Goal: Check status: Check status

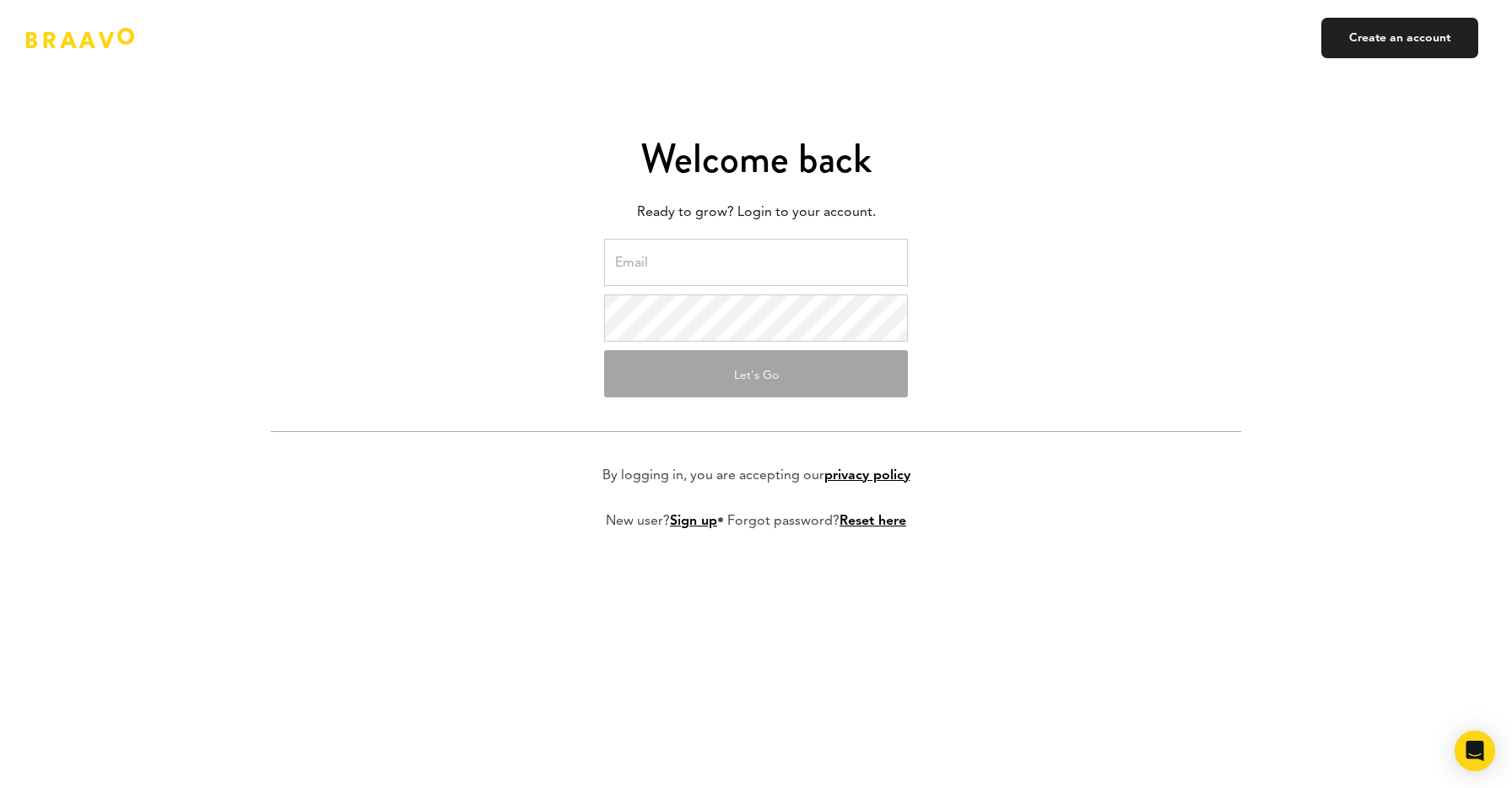
type input "[PERSON_NAME][EMAIL_ADDRESS][DOMAIN_NAME]"
click at [1186, 270] on form "[PERSON_NAME][EMAIL_ADDRESS][DOMAIN_NAME] Let's Go By logging in, you are accep…" at bounding box center [756, 398] width 970 height 319
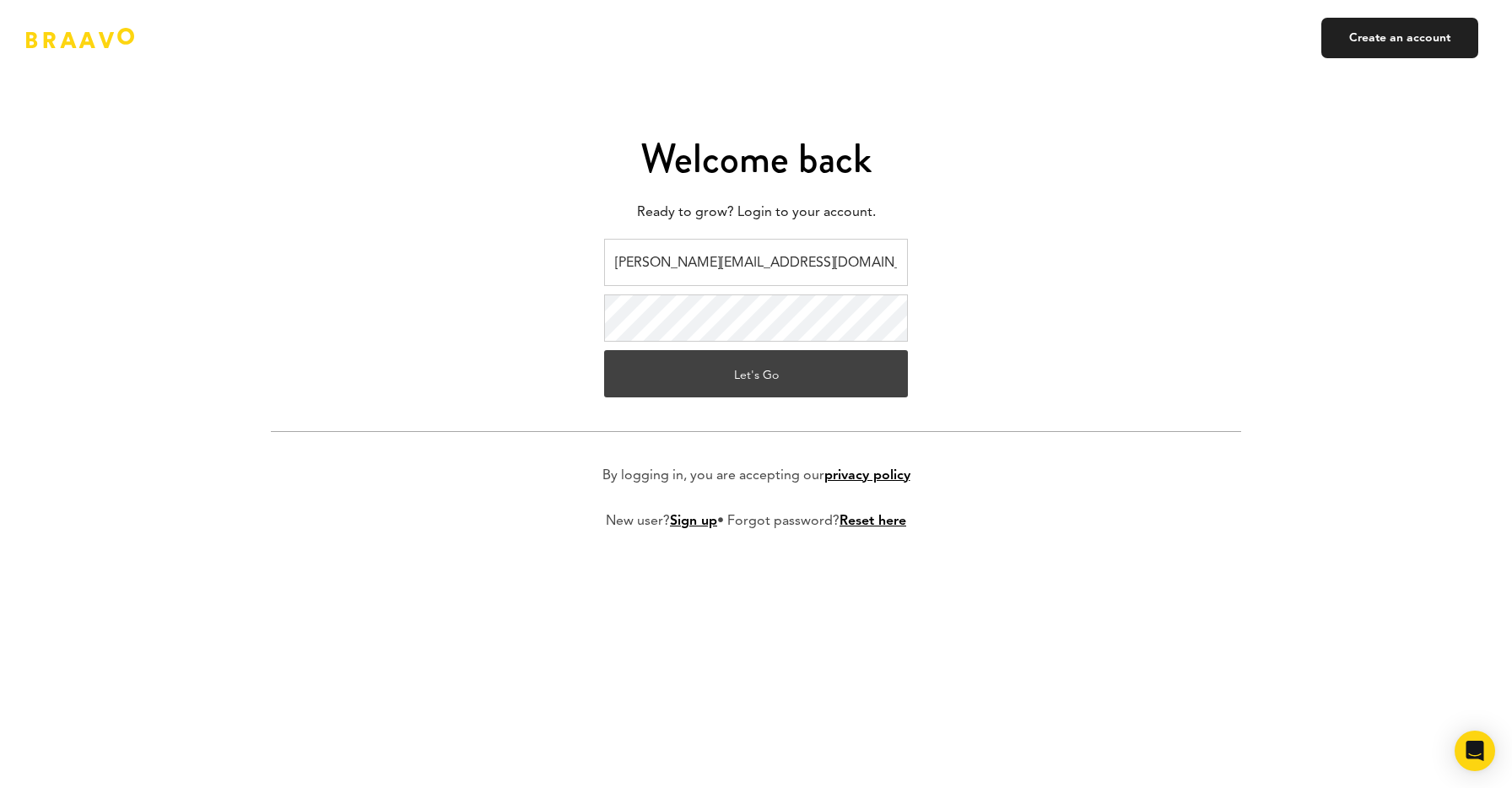
click at [763, 388] on button "Let's Go" at bounding box center [756, 373] width 304 height 47
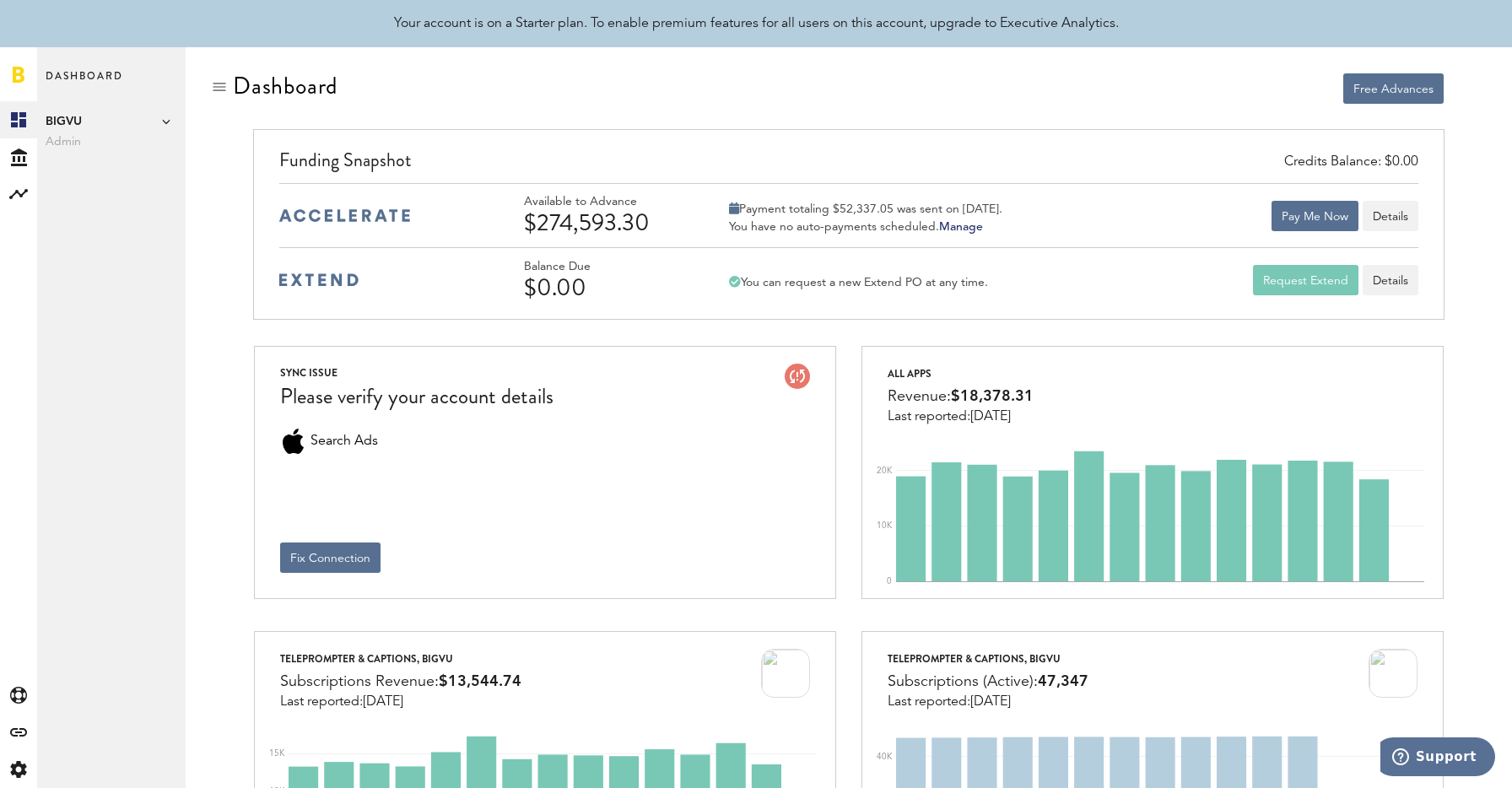
click at [24, 216] on div "Created with Sketch. Created with Sketch. Funding Analytics Created with Sketch…" at bounding box center [18, 444] width 38 height 687
click at [23, 205] on div at bounding box center [18, 194] width 38 height 38
click at [102, 115] on link "Monetization" at bounding box center [112, 120] width 148 height 38
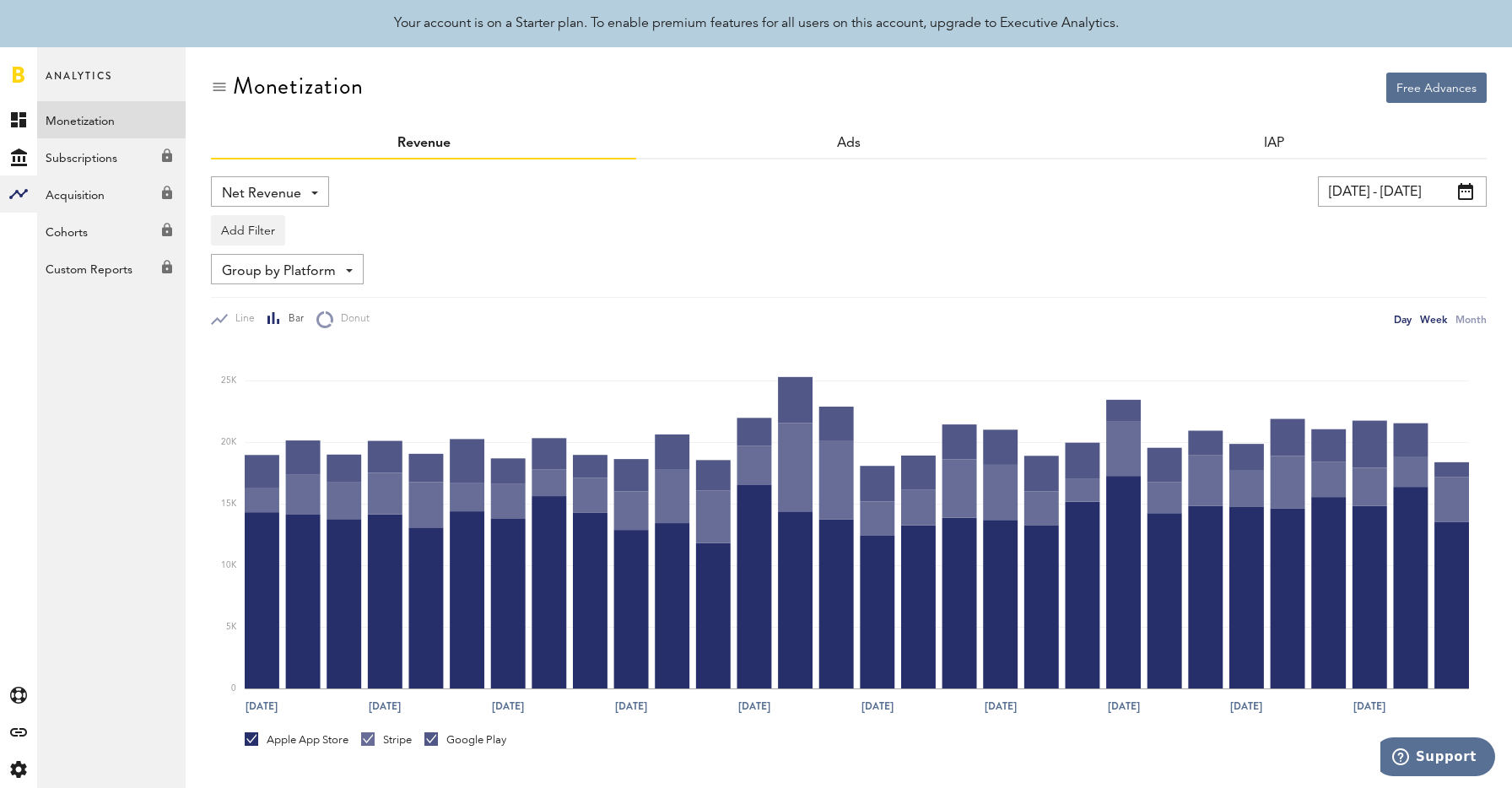
click at [1432, 318] on div "Week" at bounding box center [1433, 319] width 27 height 17
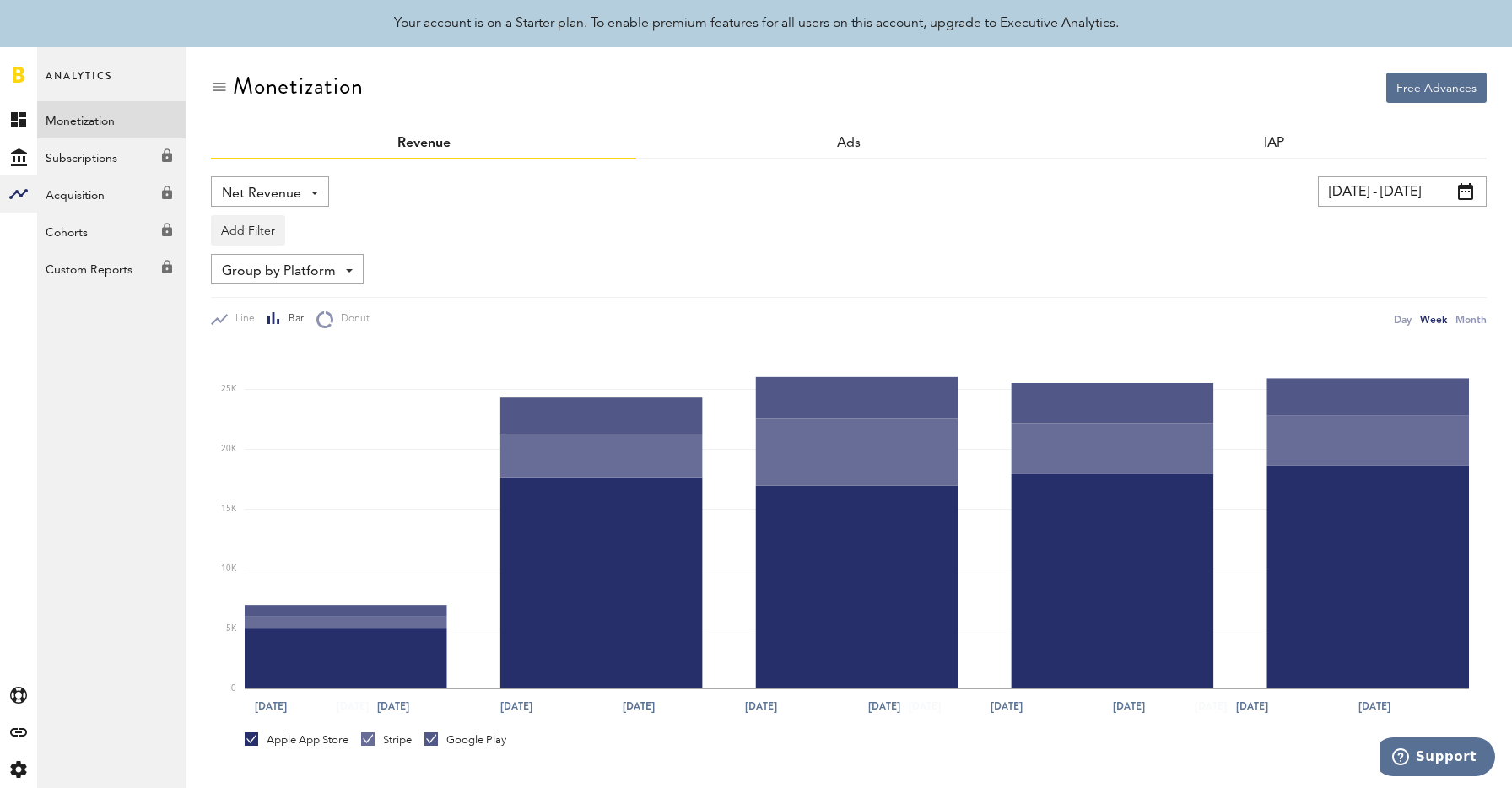
click at [1411, 175] on div "Net Revenue Net Revenue Gross Revenue Profit [DATE] - [DATE] Last 30 days Last …" at bounding box center [849, 553] width 1276 height 788
click at [1396, 194] on input "[DATE] - [DATE]" at bounding box center [1401, 191] width 168 height 31
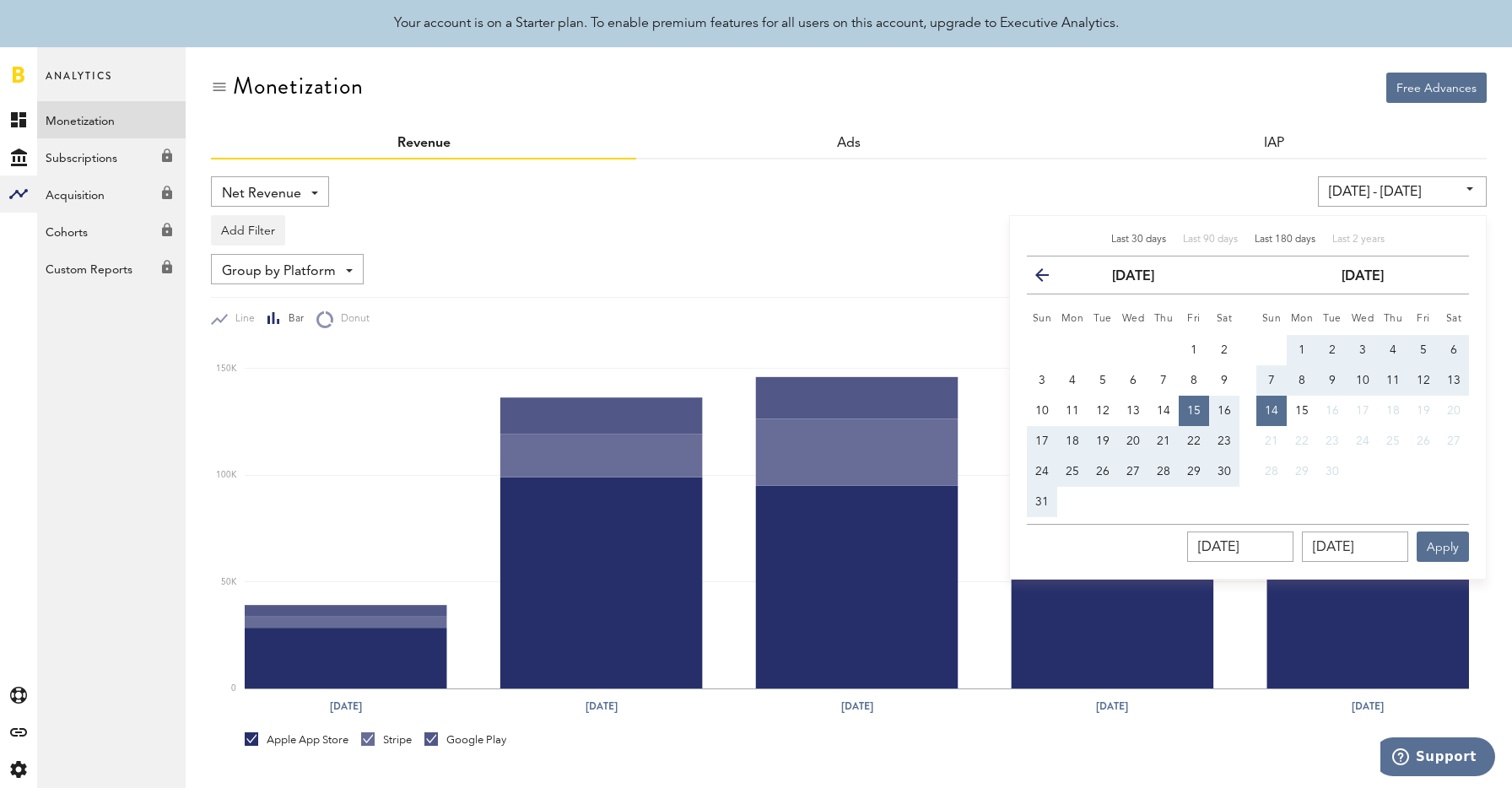
click at [1265, 238] on span "Last 180 days" at bounding box center [1285, 240] width 61 height 10
type input "[DATE] - [DATE]"
type input "[DATE]"
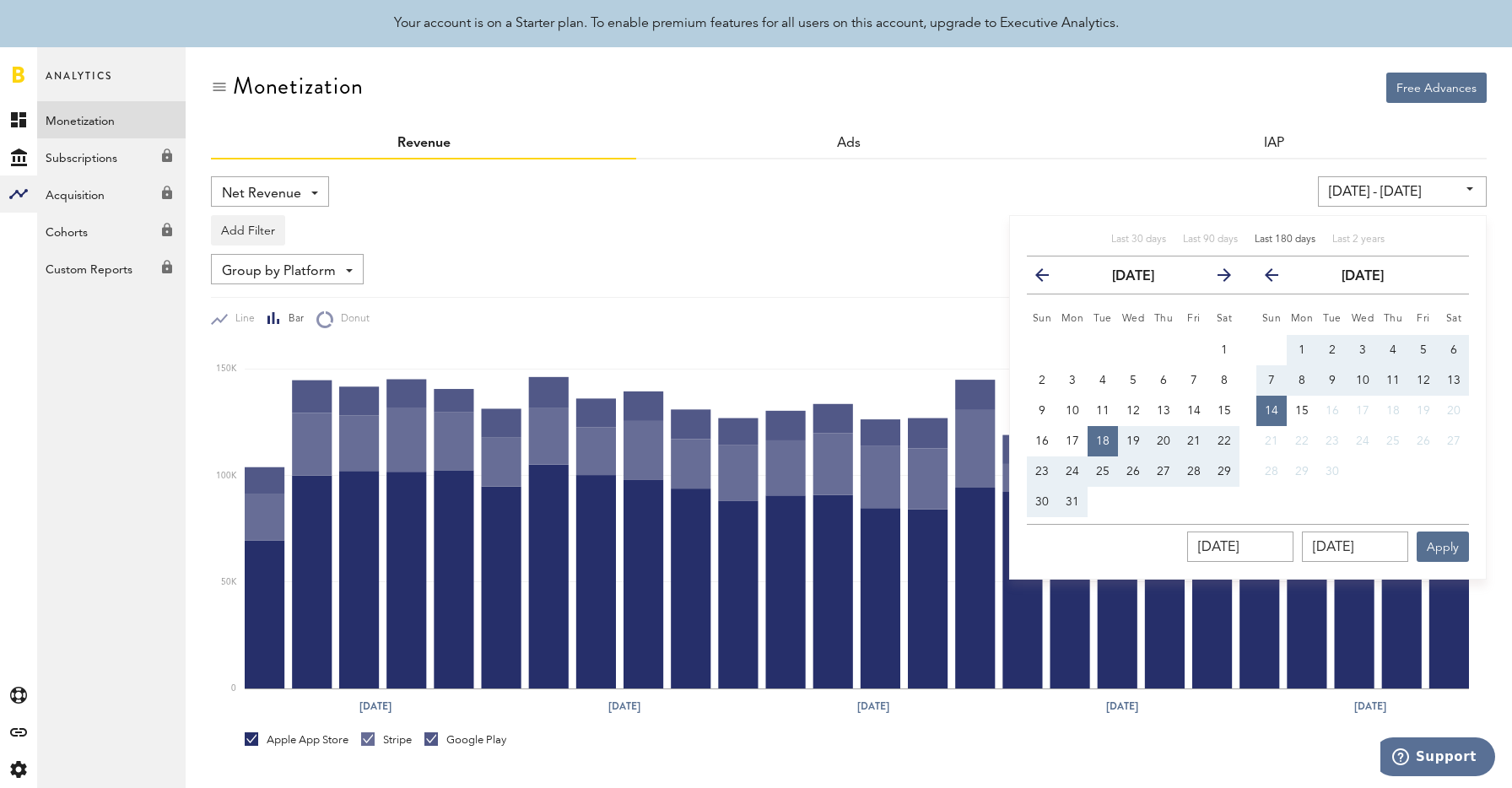
click at [1091, 148] on div "IAP" at bounding box center [1273, 144] width 425 height 31
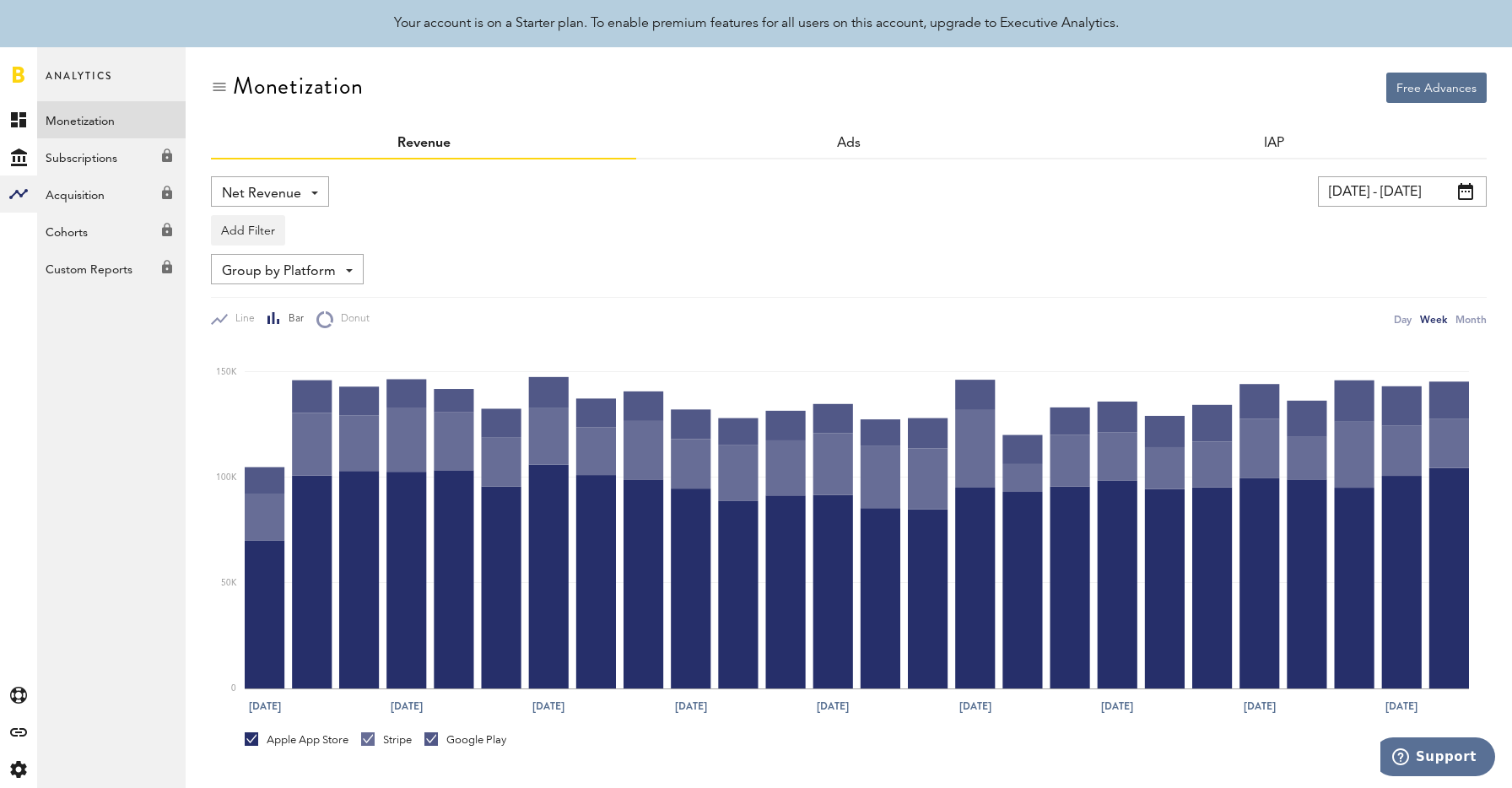
click at [569, 188] on div "Net Revenue Net Revenue Gross Revenue Profit" at bounding box center [517, 191] width 612 height 31
click at [1354, 176] on input "[DATE] - [DATE]" at bounding box center [1401, 191] width 168 height 31
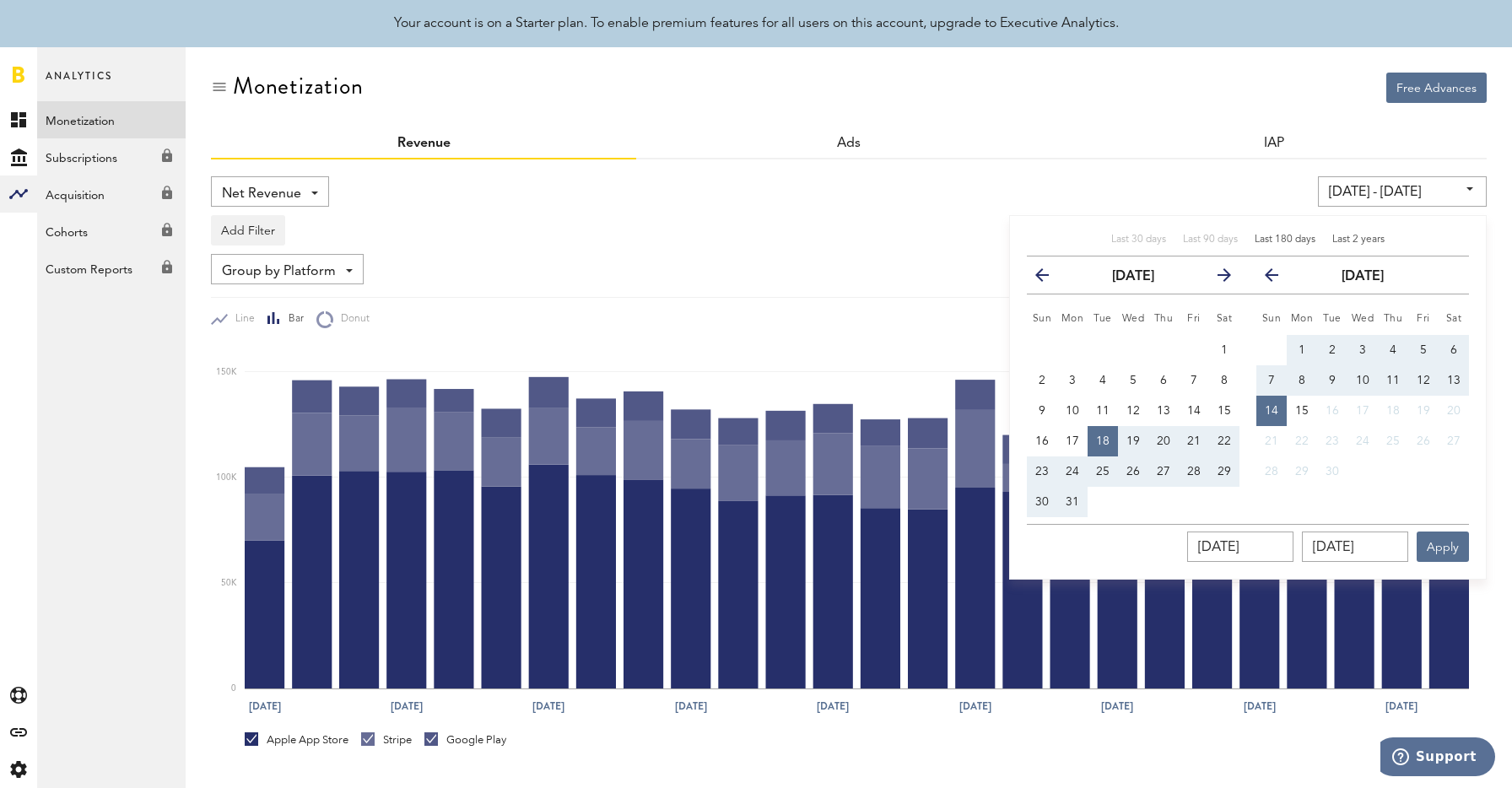
click at [1335, 243] on span "Last 2 years" at bounding box center [1358, 240] width 52 height 10
type input "[DATE] - [DATE]"
type input "[DATE]"
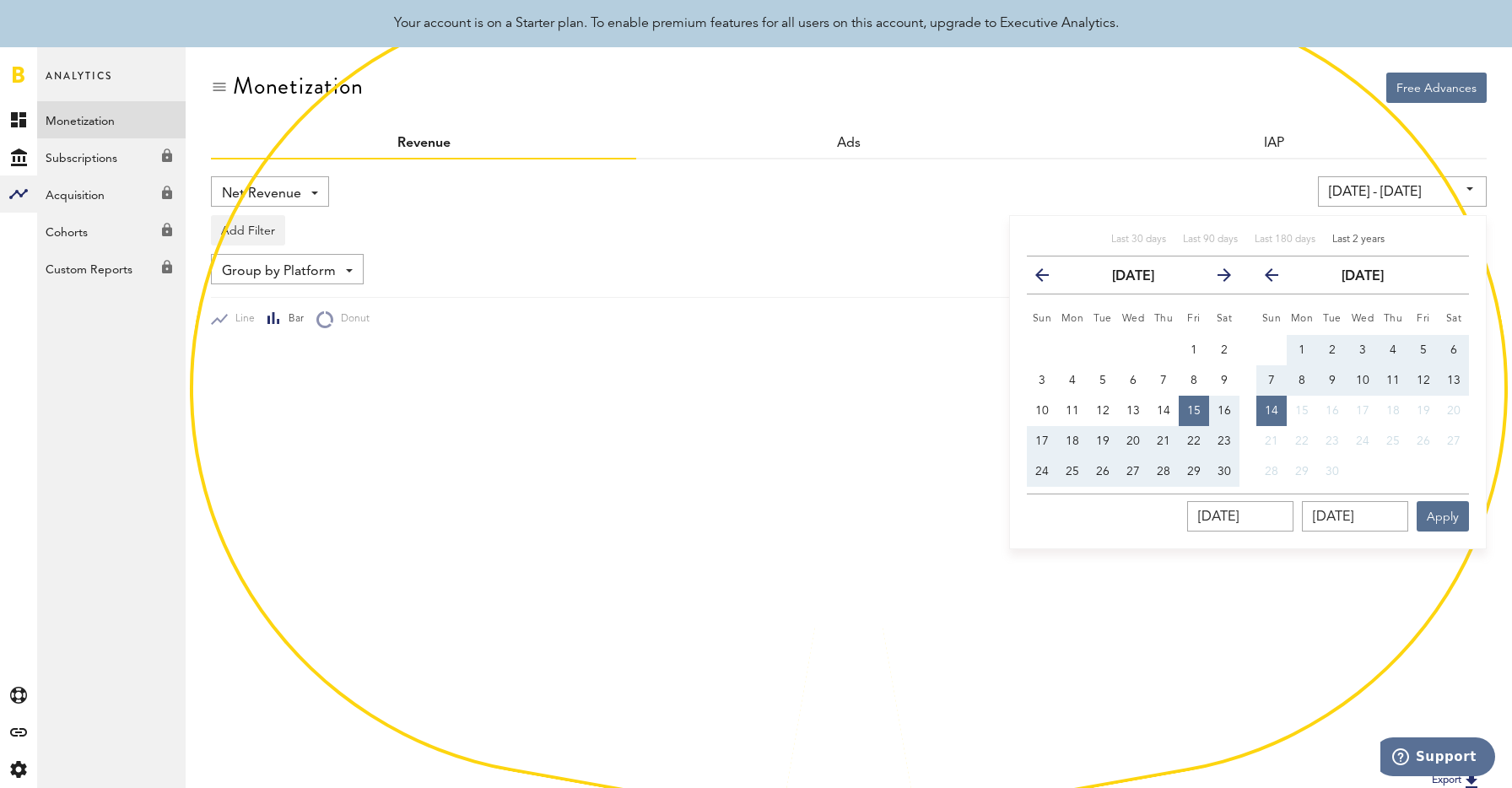
click at [927, 186] on div "[DATE] - [DATE] Last 30 days Last 90 days Last 180 days Last 2 years previous […" at bounding box center [1155, 191] width 663 height 31
